Goal: Task Accomplishment & Management: Use online tool/utility

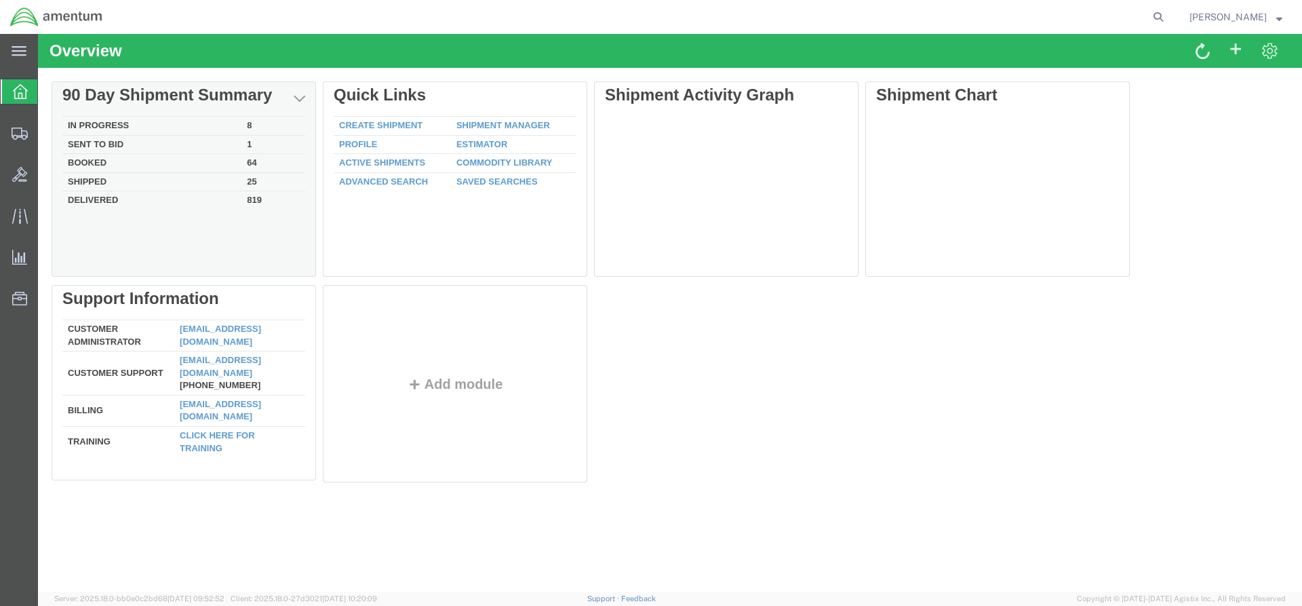
click at [121, 123] on td "In Progress" at bounding box center [151, 126] width 179 height 19
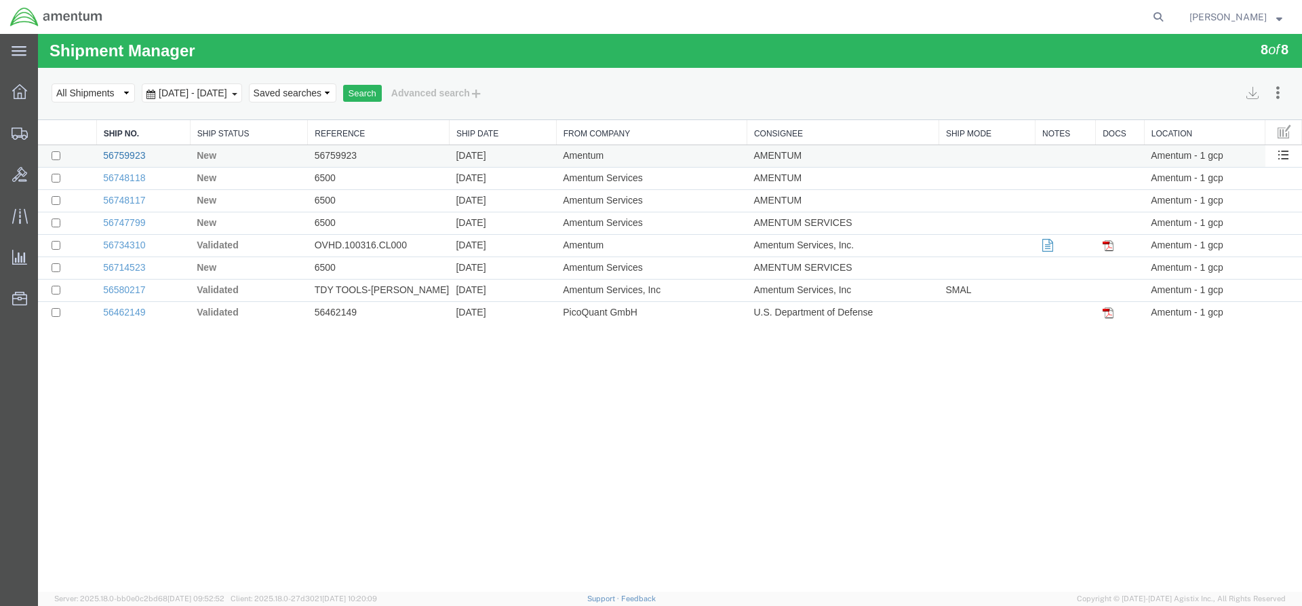
click at [130, 154] on link "56759923" at bounding box center [124, 155] width 42 height 11
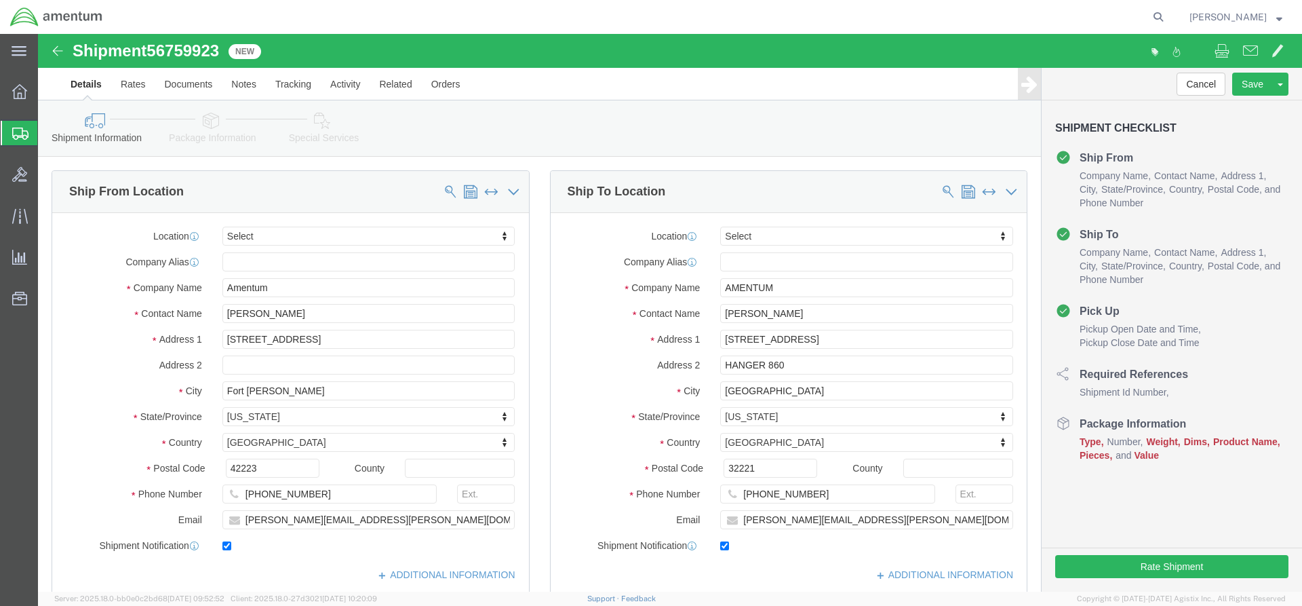
select select
click icon
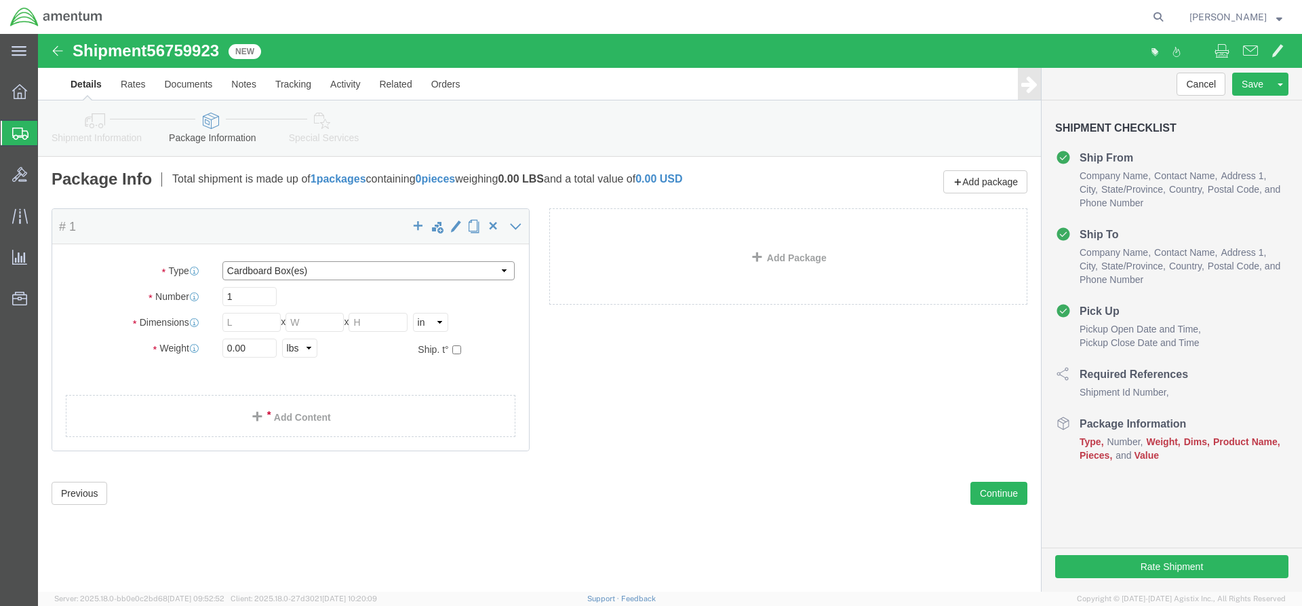
select select "ENV"
type input "9.50"
type input "12.50"
type input "0.25"
type input "1"
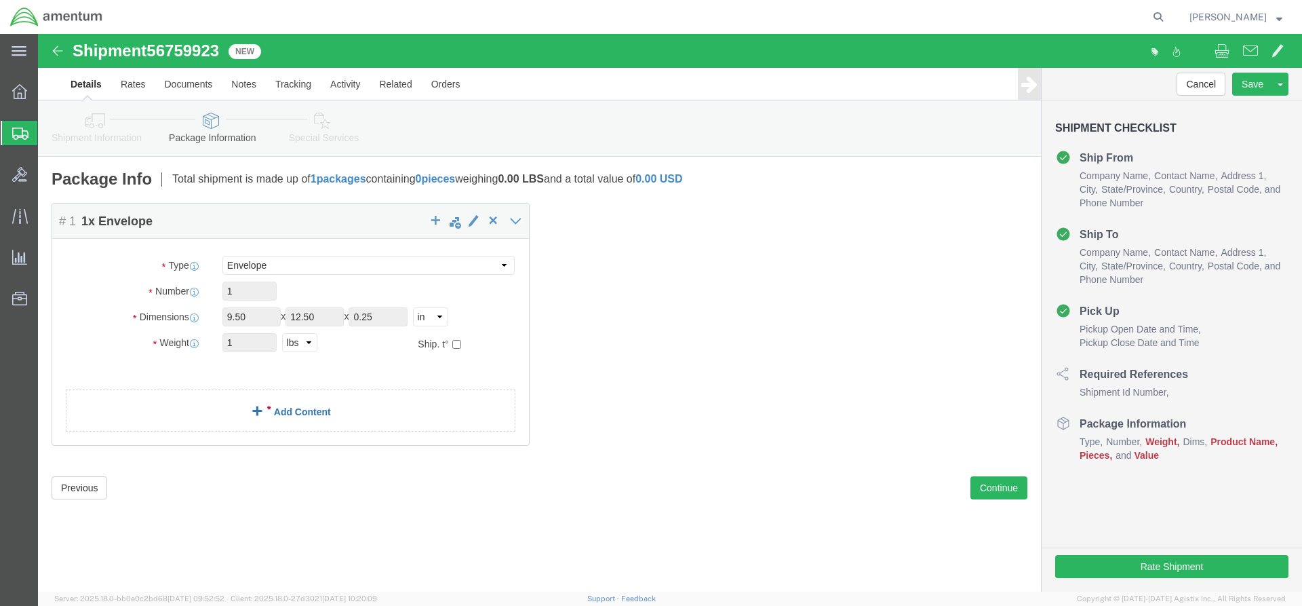
click link "Add Content"
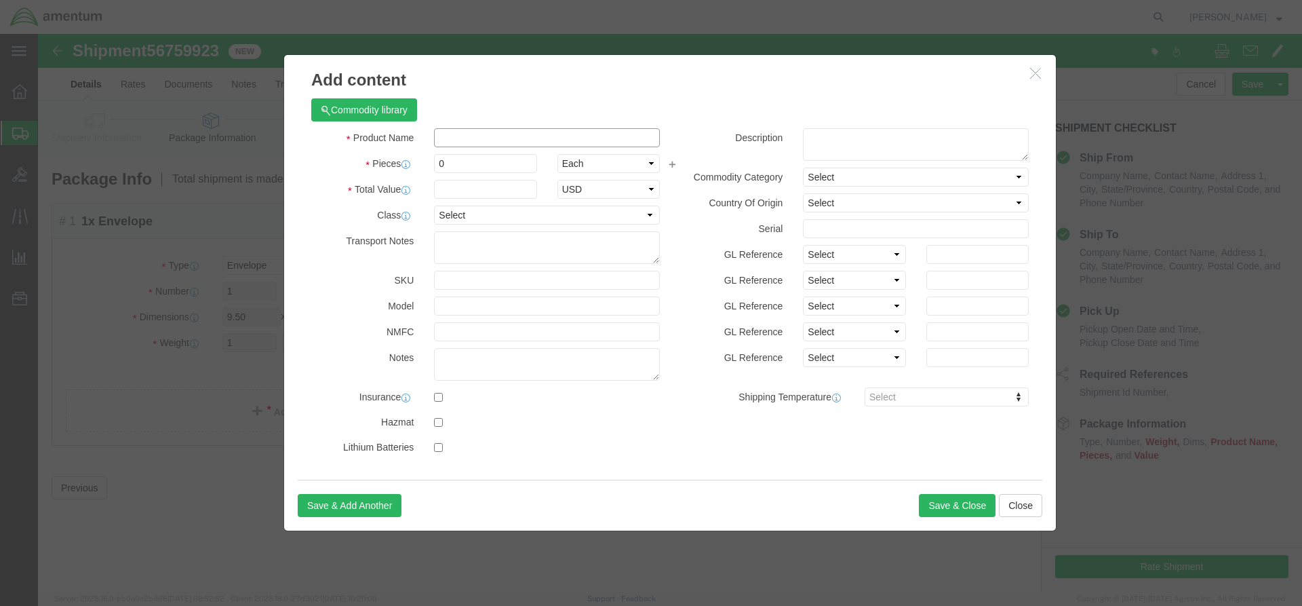
click input "text"
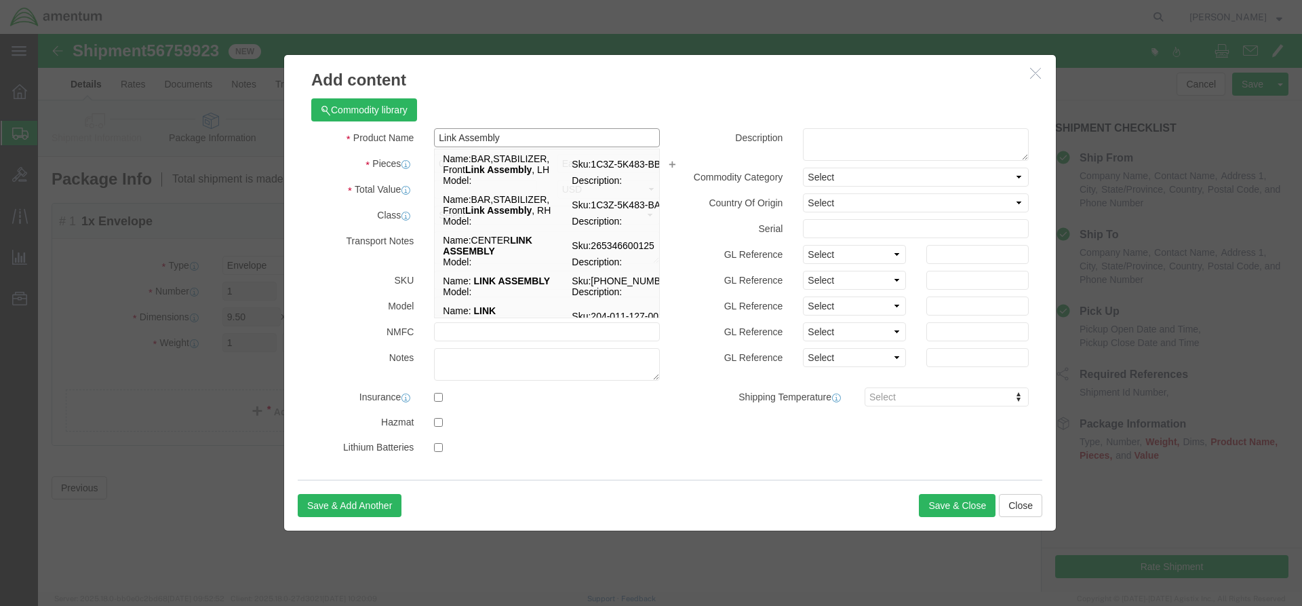
type input "Link Assembly"
click div "Product Name Link Assembly Link Assembly Name: BAR,STABILIZER, Front Link Assem…"
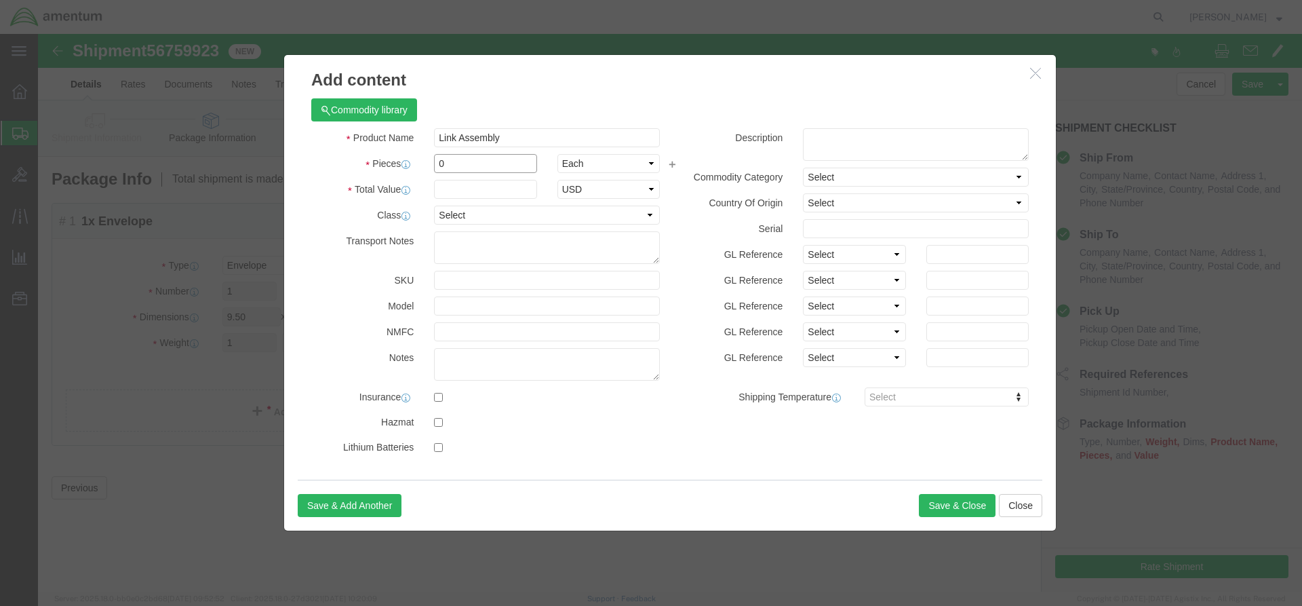
click input "0"
type input "1"
click input "text"
type input "100"
click button "Save & Close"
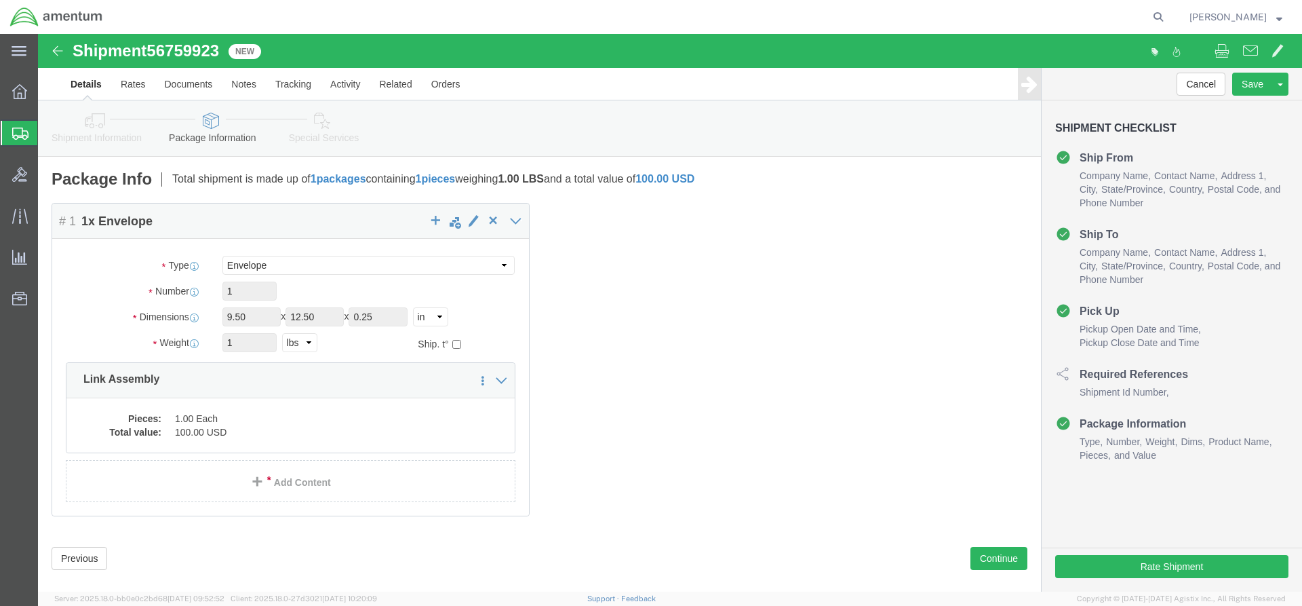
click icon
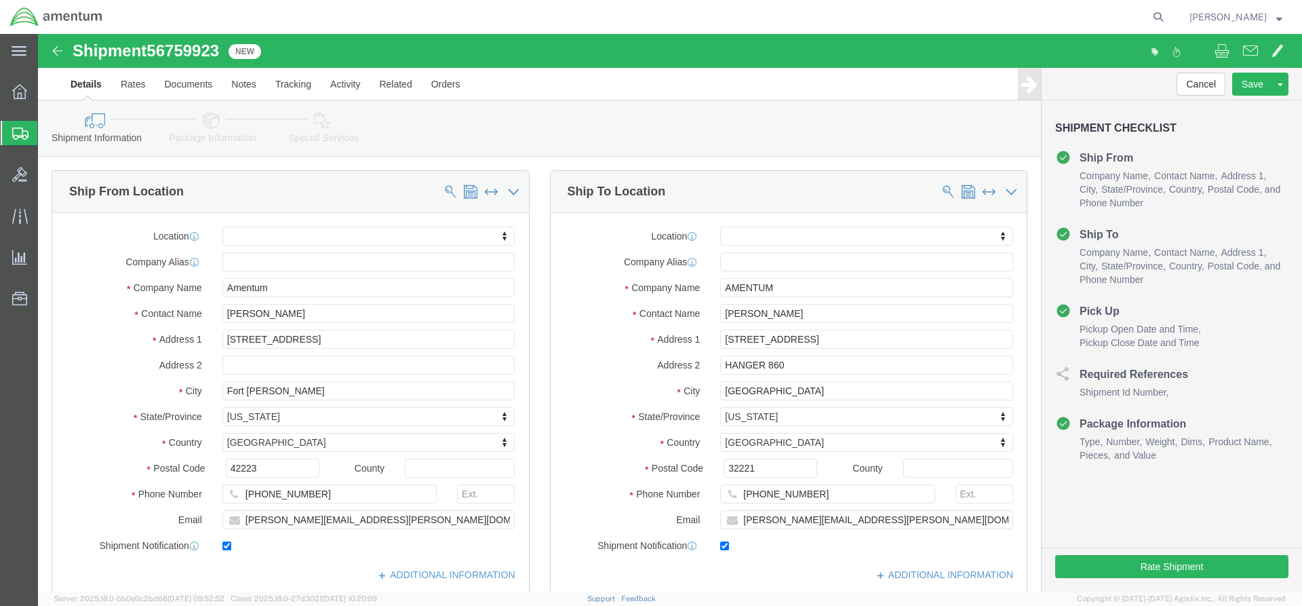
scroll to position [607, 0]
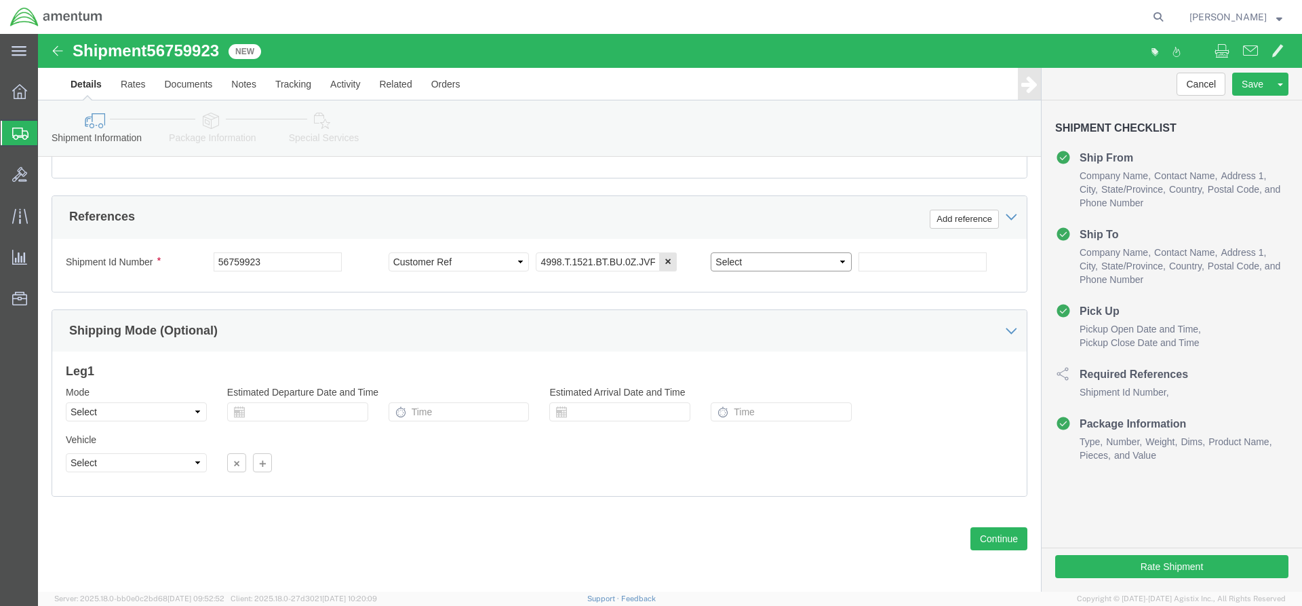
select select "CUSTREF"
click input "text"
type input "4998.T.1521.BT.BU.0Z.JVFL.00"
click div "Please fix the following errors Ship From Location Location My Profile Location…"
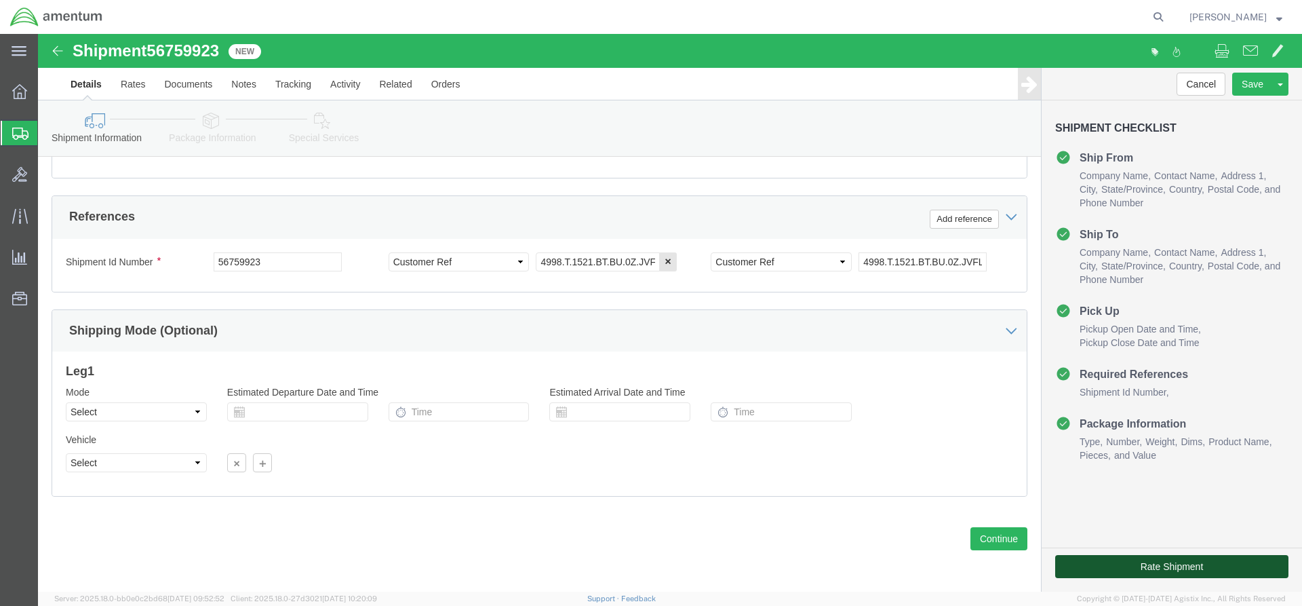
click button "Rate Shipment"
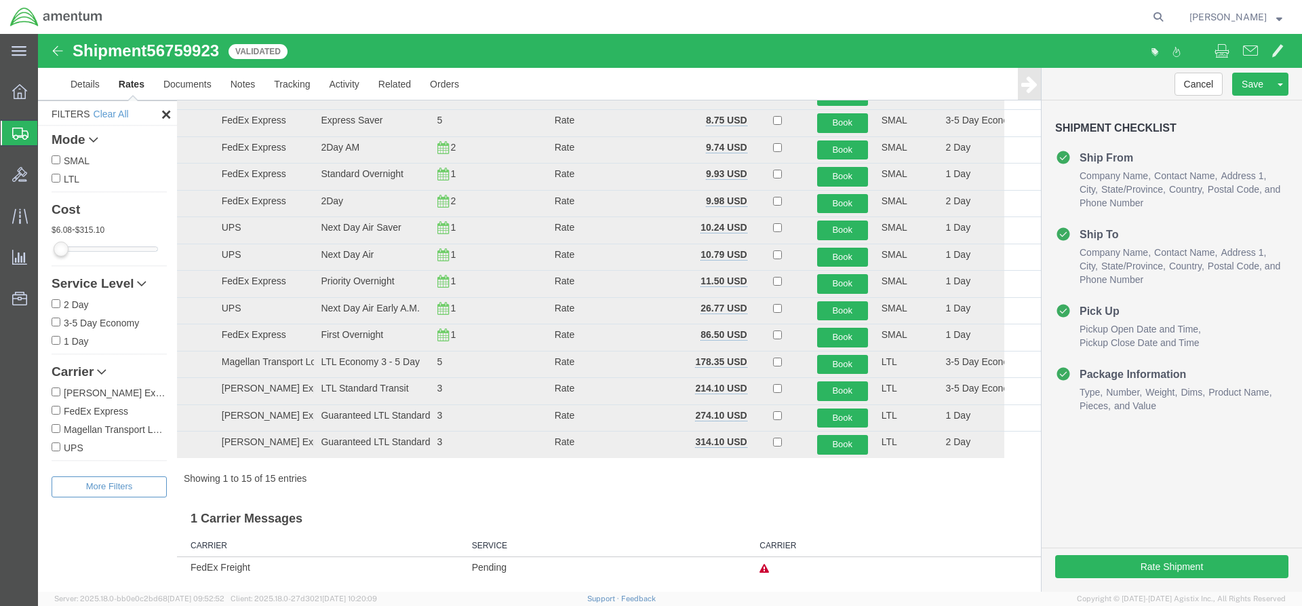
click at [774, 71] on input "checkbox" at bounding box center [777, 66] width 9 height 9
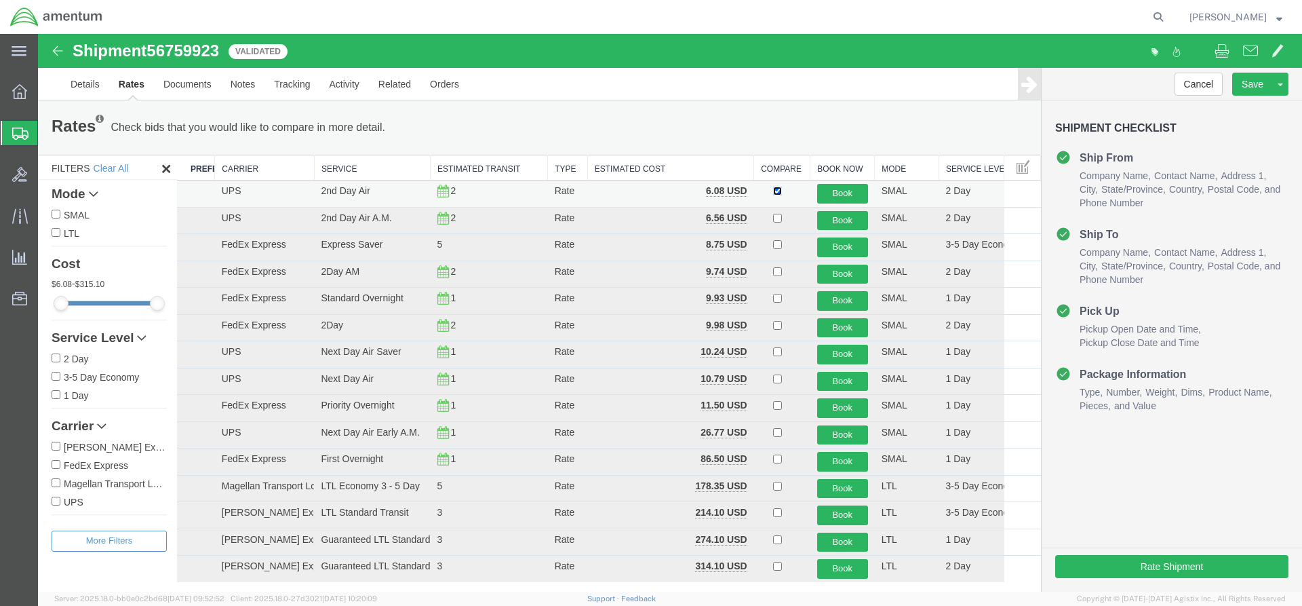
click at [774, 192] on input "checkbox" at bounding box center [777, 191] width 9 height 9
checkbox input "false"
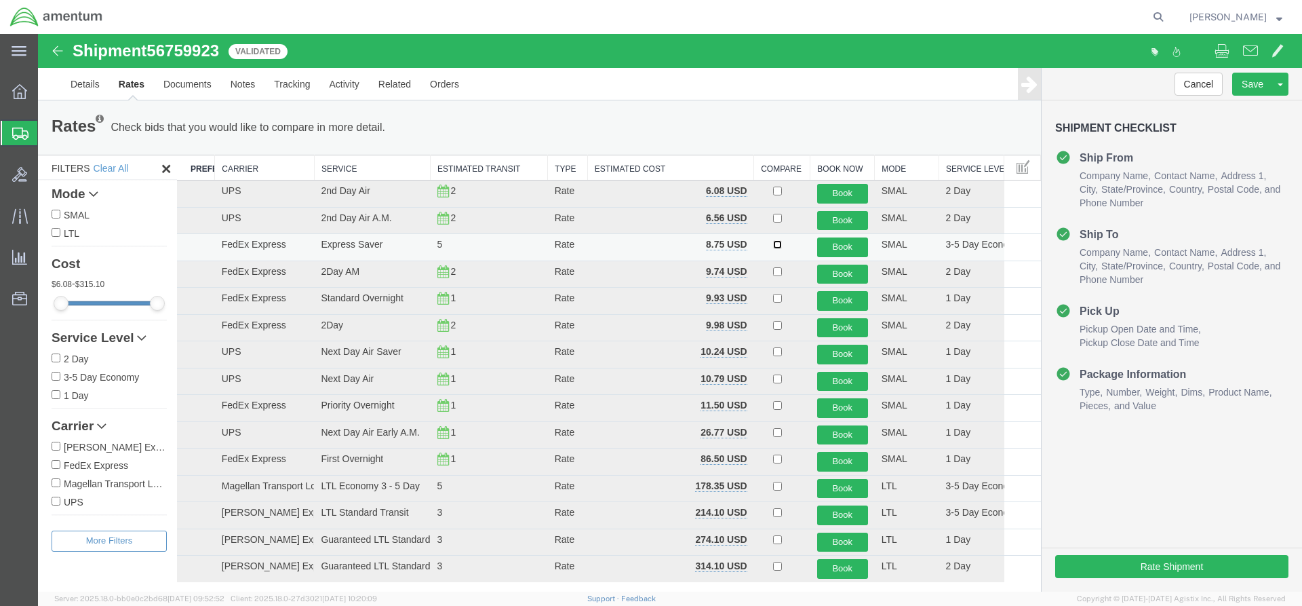
click at [773, 244] on input "checkbox" at bounding box center [777, 244] width 9 height 9
checkbox input "true"
click at [855, 244] on button "Book" at bounding box center [842, 247] width 51 height 20
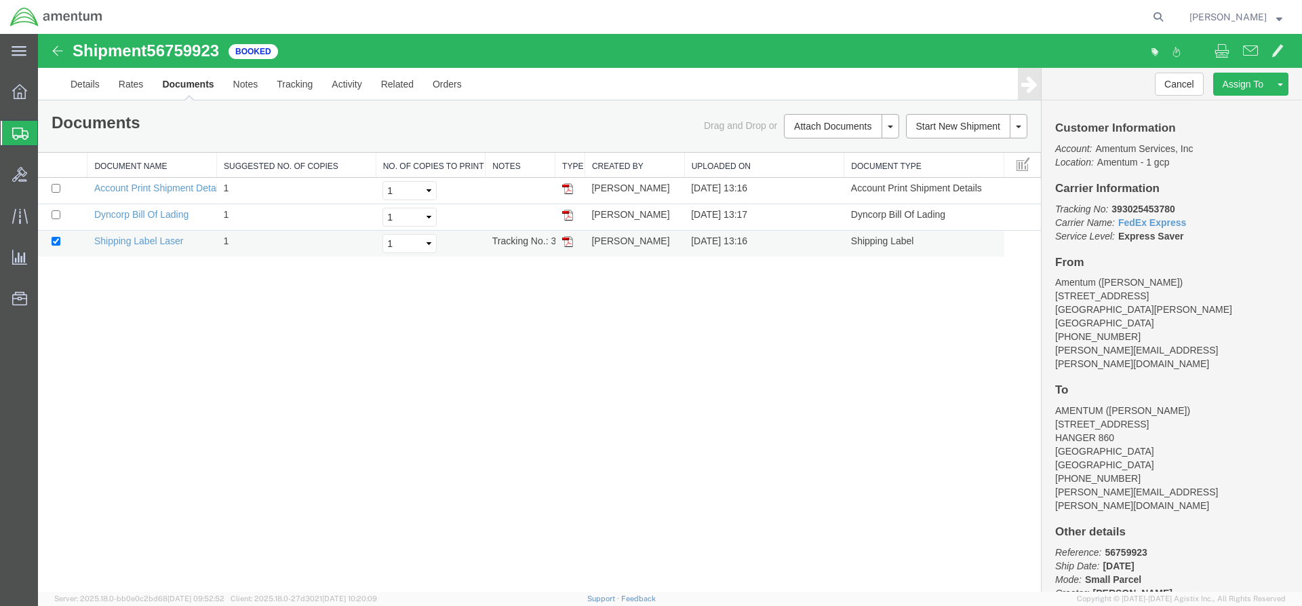
click at [574, 242] on td at bounding box center [570, 244] width 30 height 26
click at [572, 243] on img at bounding box center [567, 241] width 11 height 11
